Goal: Information Seeking & Learning: Learn about a topic

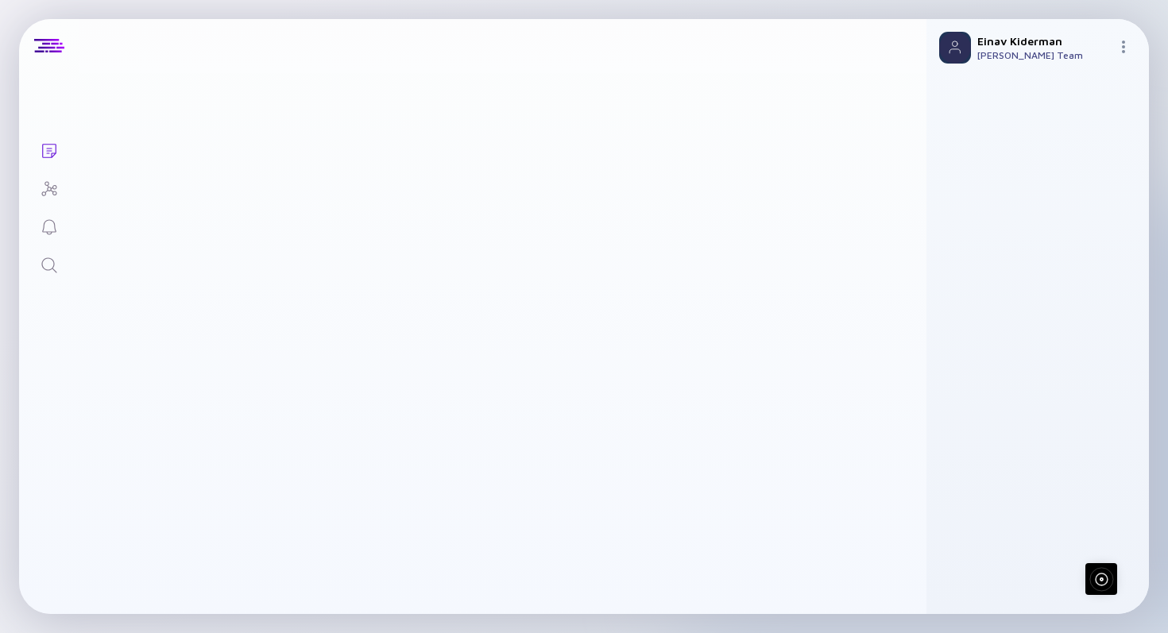
click at [48, 264] on icon "Search" at bounding box center [49, 265] width 19 height 19
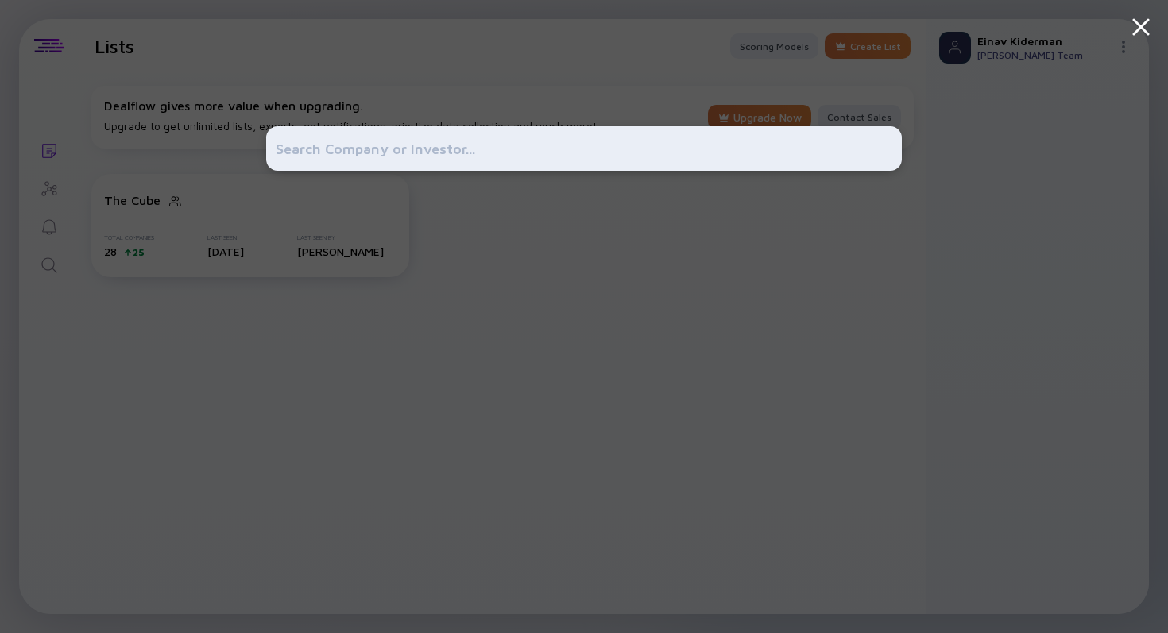
click at [323, 136] on input "text" at bounding box center [584, 148] width 617 height 29
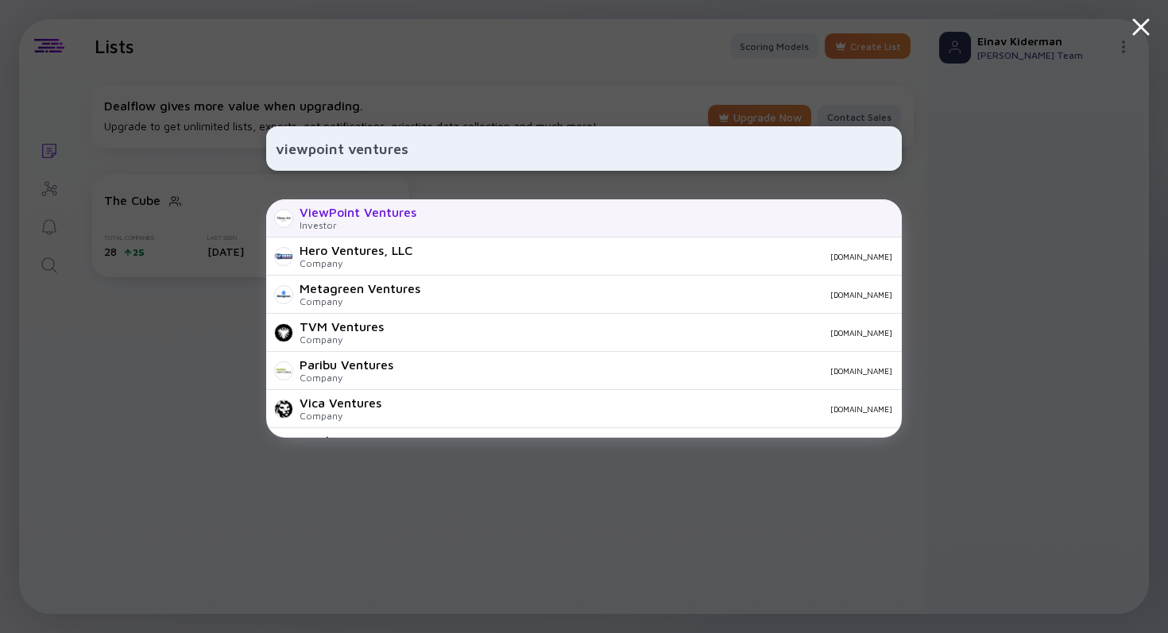
type input "viewpoint ventures"
click at [394, 212] on div "ViewPoint Ventures" at bounding box center [358, 212] width 117 height 14
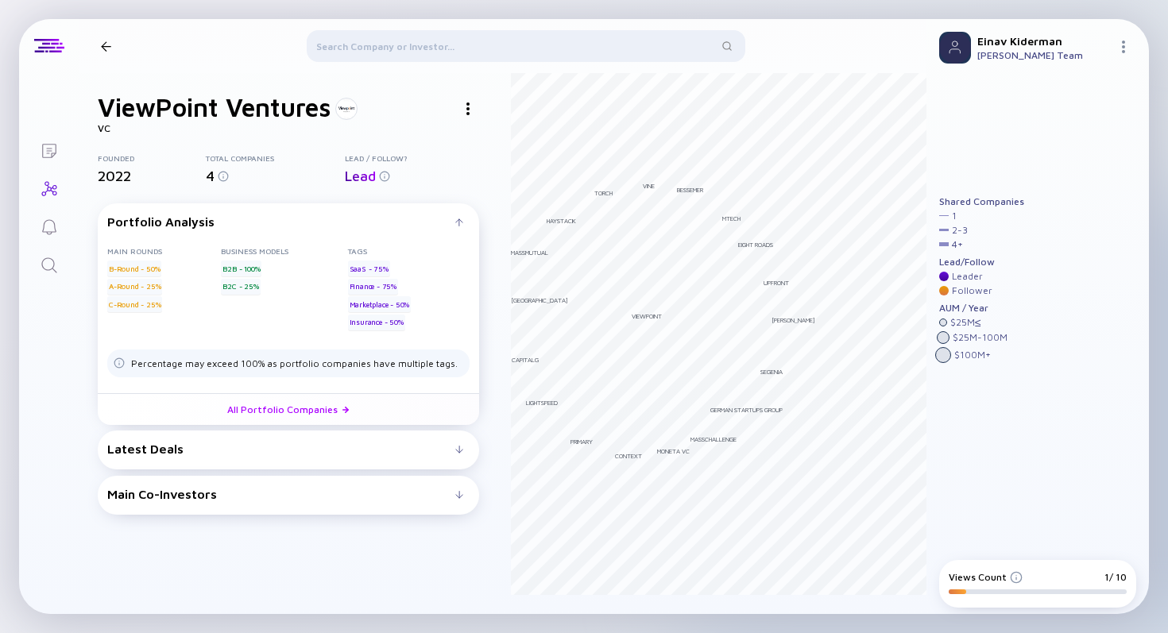
click at [330, 444] on div "Latest Deals" at bounding box center [281, 449] width 348 height 14
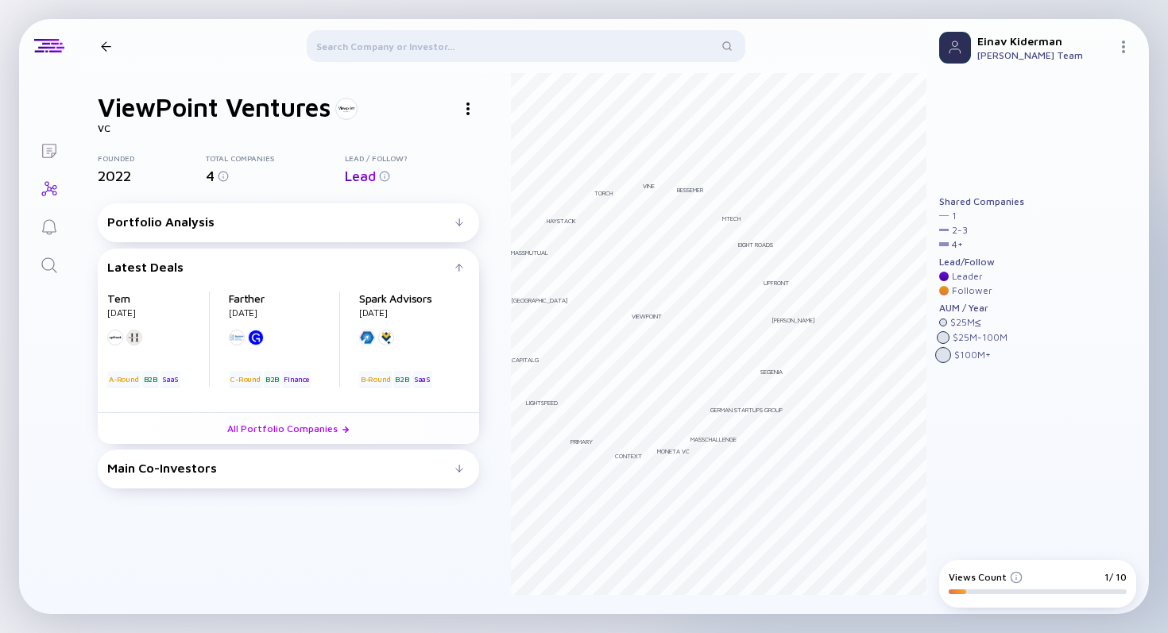
click at [323, 484] on div "Main Co-Investors # investors investing before ViewPoint Ventures : ViewPoint V…" at bounding box center [288, 469] width 381 height 39
click at [323, 466] on div "Main Co-Investors" at bounding box center [281, 468] width 348 height 14
